Goal: Task Accomplishment & Management: Manage account settings

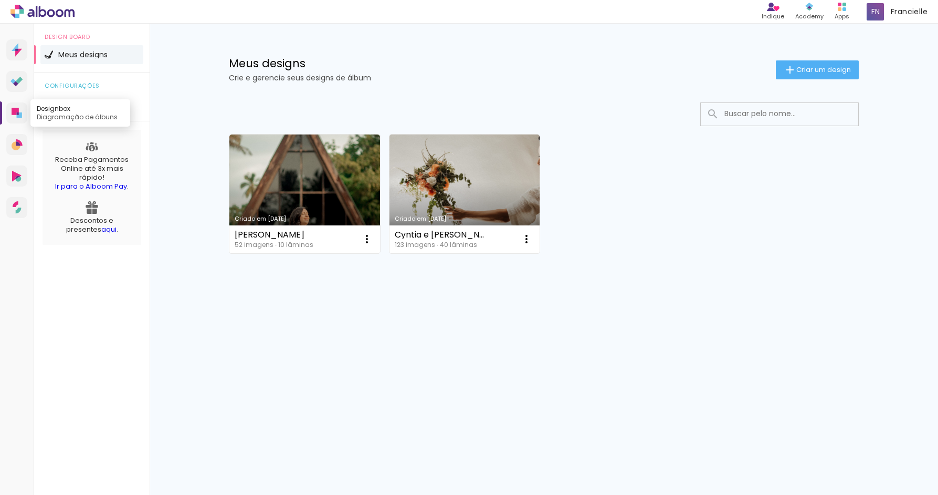
click at [22, 111] on link "Designbox Diagramação de álbuns" at bounding box center [16, 112] width 21 height 21
click at [835, 11] on div "Produtos Alboom Apps" at bounding box center [842, 12] width 23 height 22
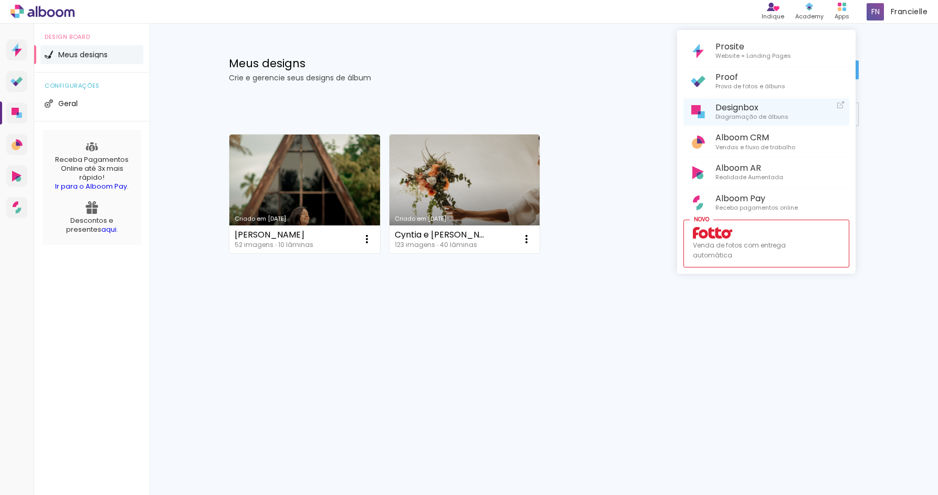
click at [752, 113] on span "Diagramação de álbuns" at bounding box center [752, 116] width 73 height 9
click at [67, 102] on div at bounding box center [469, 247] width 938 height 495
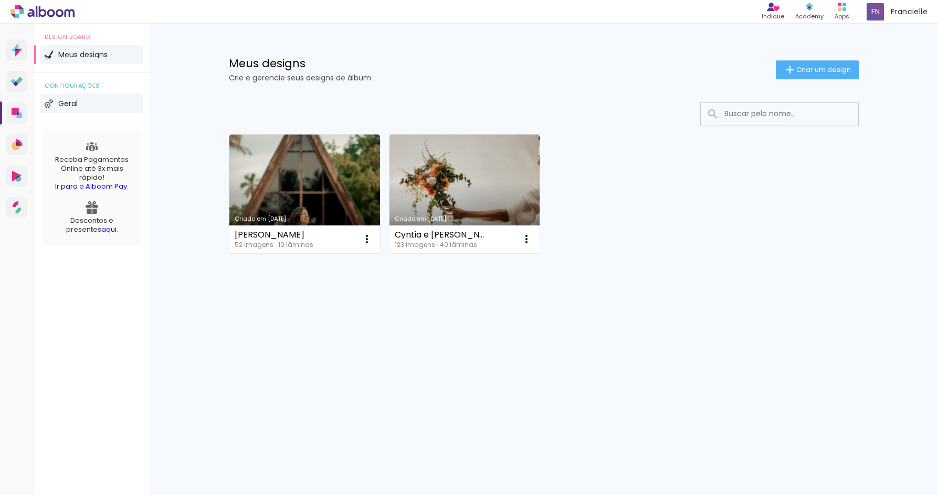
click at [72, 104] on span "Geral" at bounding box center [67, 103] width 19 height 7
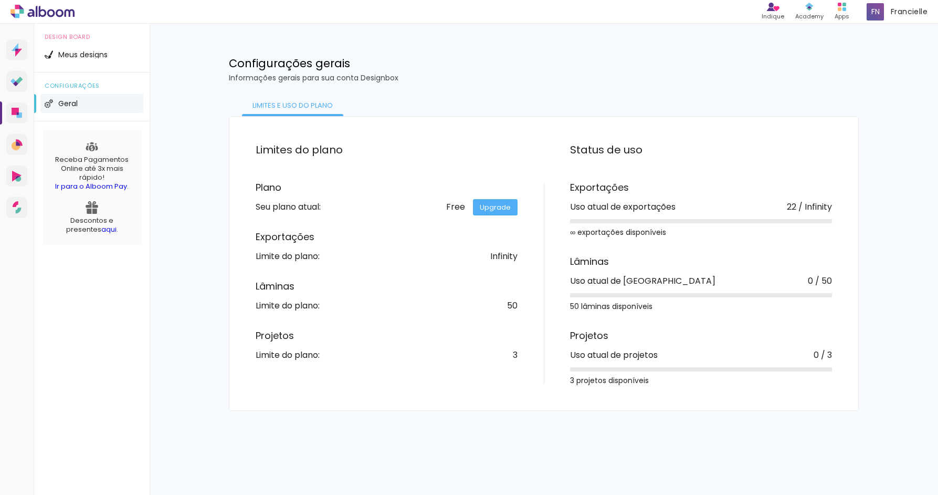
click at [510, 207] on link "Upgrade" at bounding box center [495, 207] width 45 height 16
